Goal: Task Accomplishment & Management: Use online tool/utility

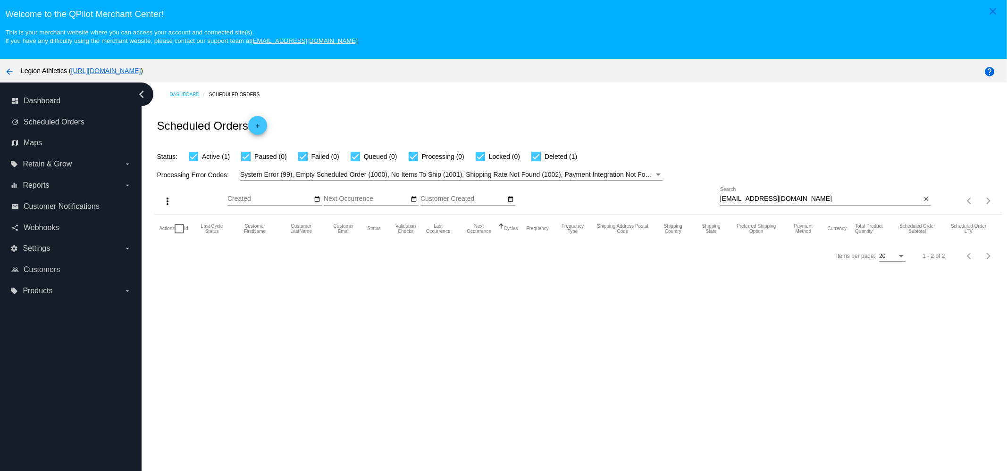
click at [795, 191] on div "[EMAIL_ADDRESS][DOMAIN_NAME] Search" at bounding box center [820, 196] width 201 height 18
paste input "[PERSON_NAME].barber898"
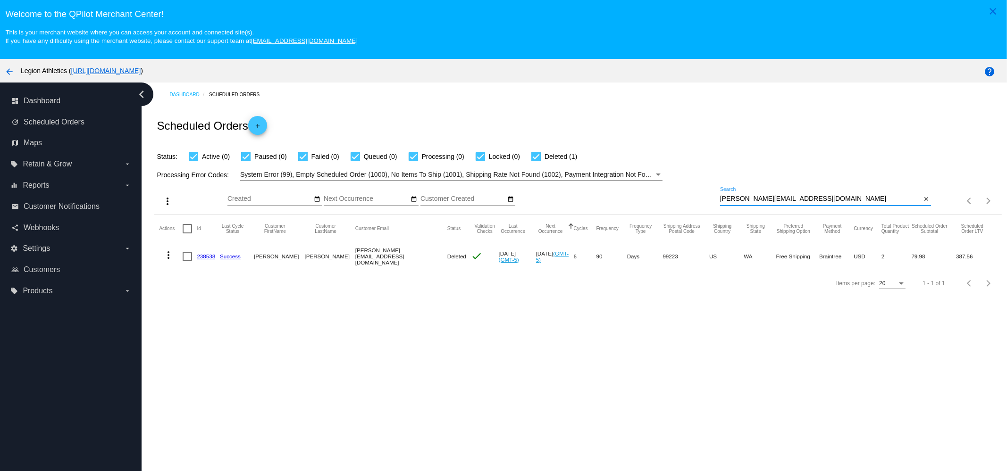
type input "[PERSON_NAME][EMAIL_ADDRESS][DOMAIN_NAME]"
click at [201, 255] on link "238538" at bounding box center [206, 256] width 18 height 6
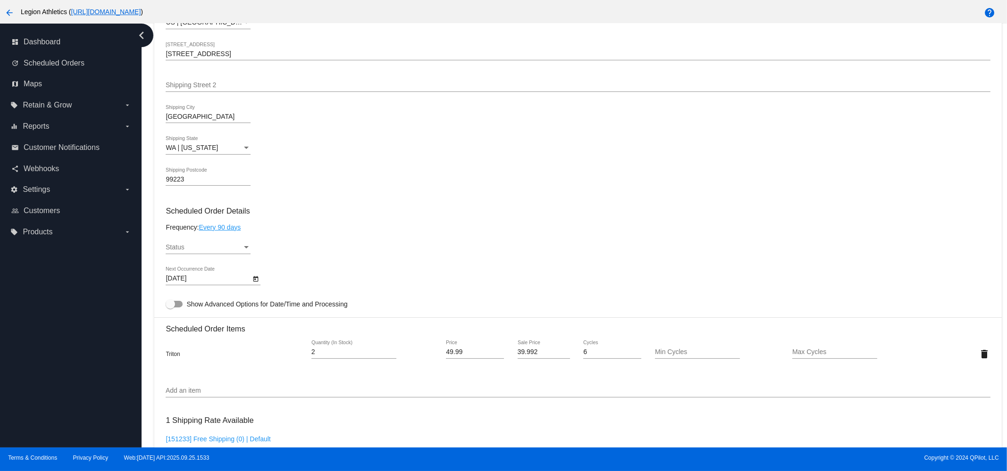
scroll to position [412, 0]
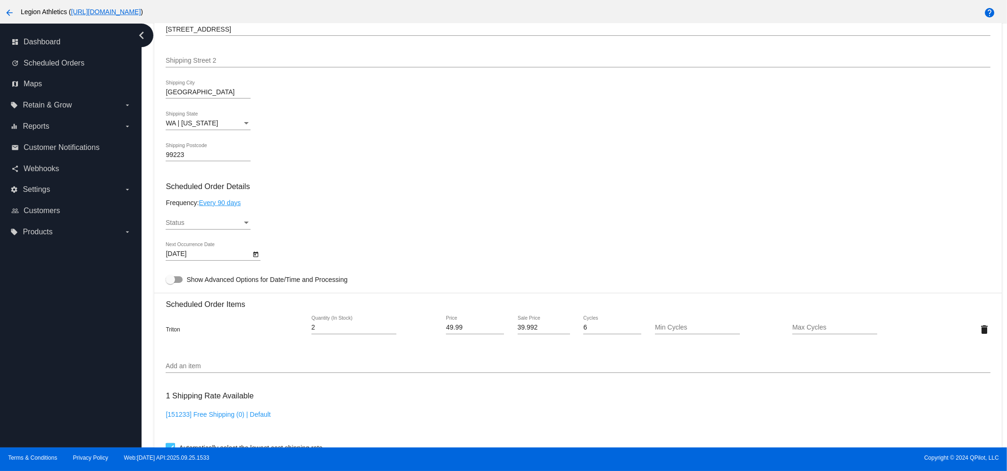
click at [187, 226] on div "Status" at bounding box center [204, 223] width 76 height 8
click at [193, 223] on span "Active" at bounding box center [208, 227] width 85 height 20
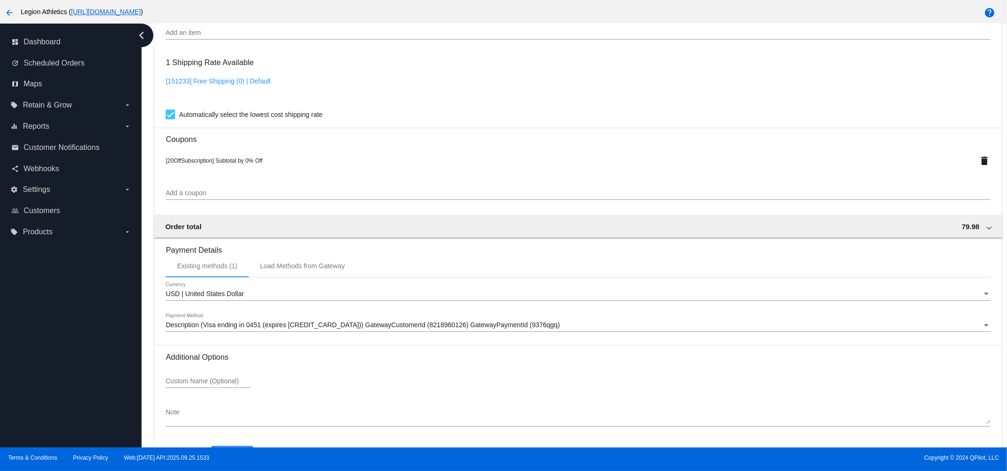
scroll to position [783, 0]
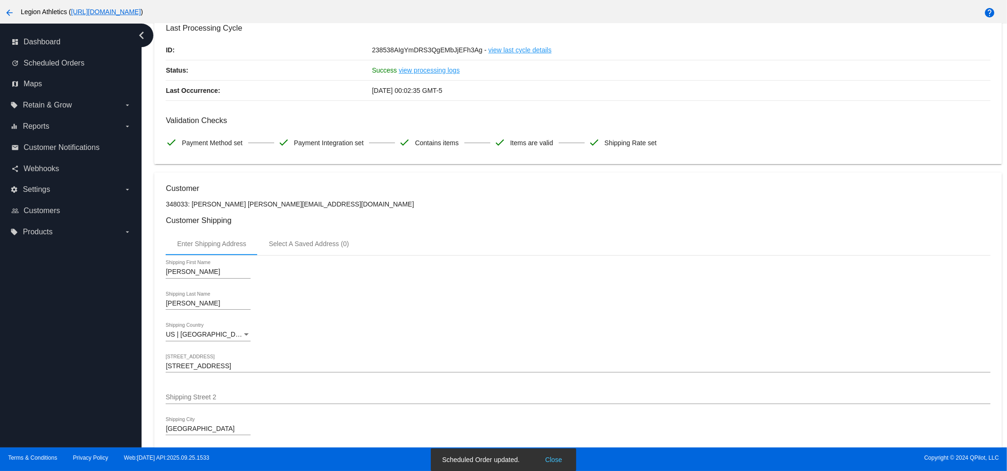
scroll to position [0, 0]
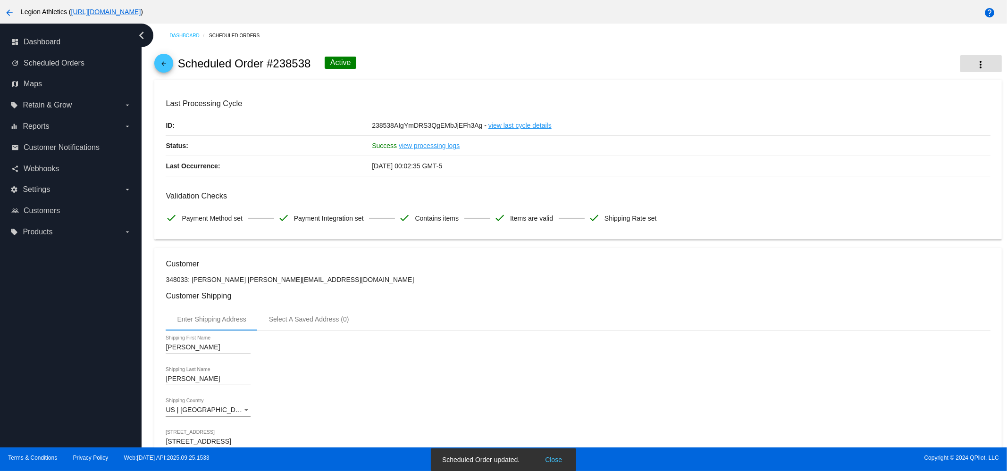
click at [969, 69] on button "more_vert" at bounding box center [981, 63] width 42 height 17
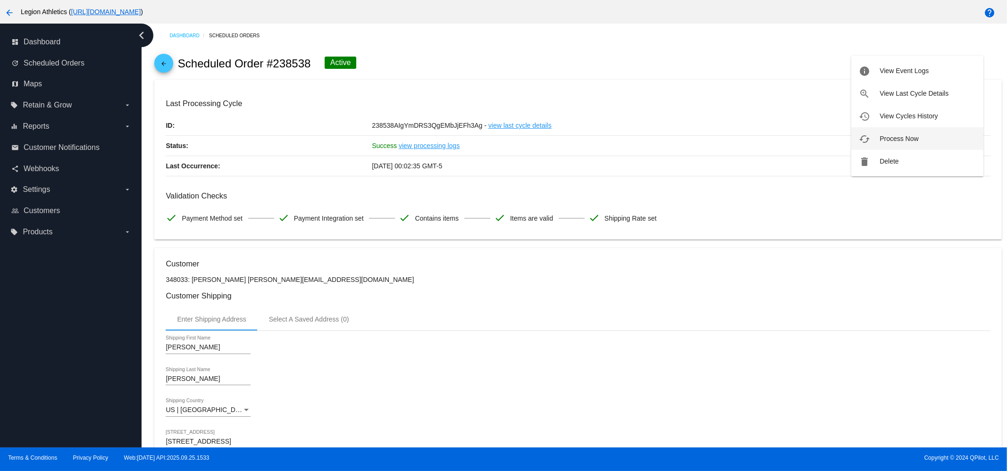
click at [898, 135] on span "Process Now" at bounding box center [899, 139] width 39 height 8
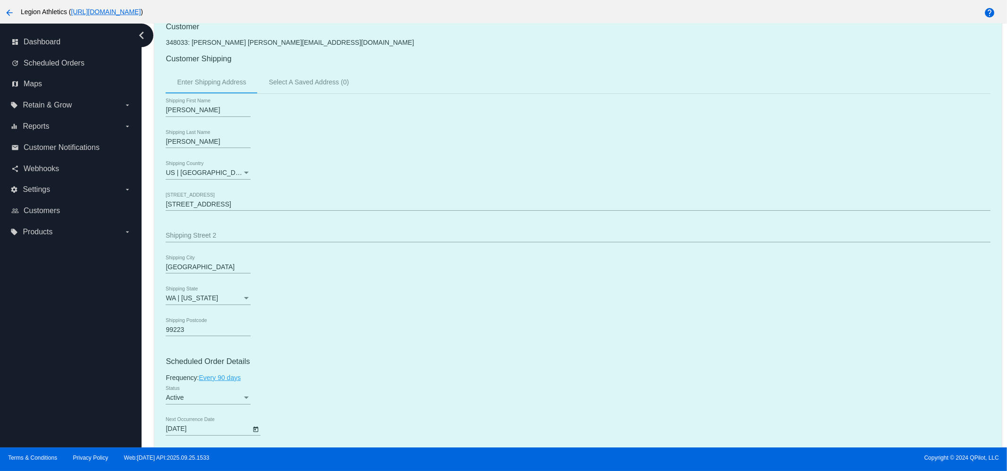
scroll to position [412, 0]
